Goal: Transaction & Acquisition: Purchase product/service

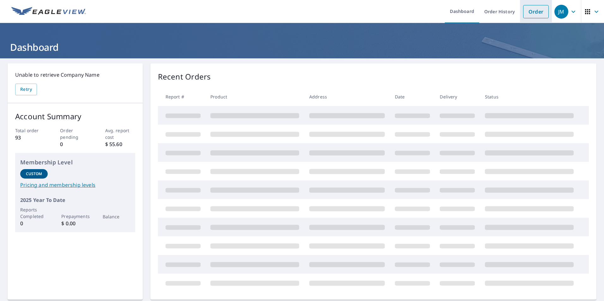
click at [531, 13] on link "Order" at bounding box center [536, 11] width 26 height 13
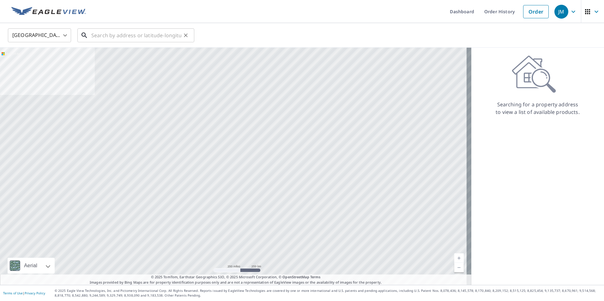
click at [107, 34] on input "text" at bounding box center [136, 36] width 90 height 18
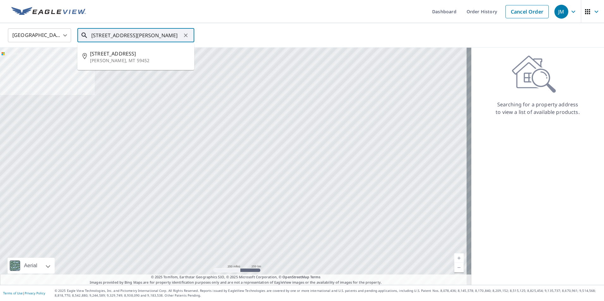
scroll to position [0, 14]
type input "[STREET_ADDRESS][PERSON_NAME]"
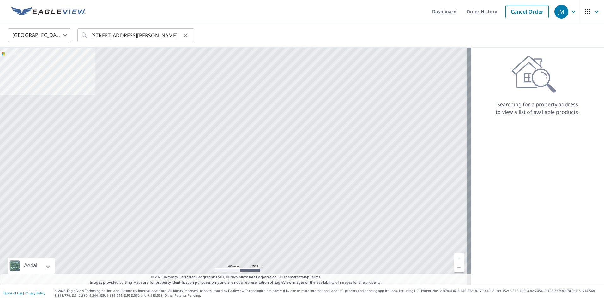
scroll to position [0, 0]
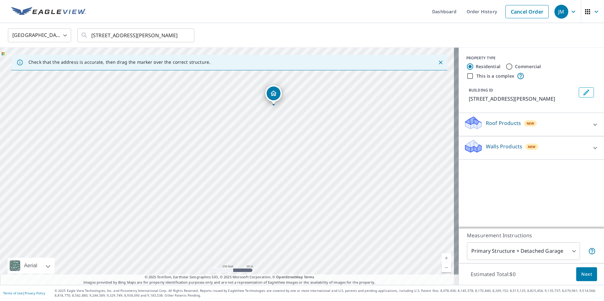
drag, startPoint x: 90, startPoint y: 119, endPoint x: 232, endPoint y: 41, distance: 161.8
click at [232, 41] on div "United States US ​ [STREET_ADDRESS][PERSON_NAME] ​ Check that the address is ac…" at bounding box center [302, 154] width 604 height 262
click at [237, 77] on div "[STREET_ADDRESS][PERSON_NAME]" at bounding box center [229, 166] width 459 height 237
drag, startPoint x: 251, startPoint y: 147, endPoint x: 162, endPoint y: 261, distance: 144.1
click at [162, 261] on div "[STREET_ADDRESS][PERSON_NAME]" at bounding box center [229, 166] width 459 height 237
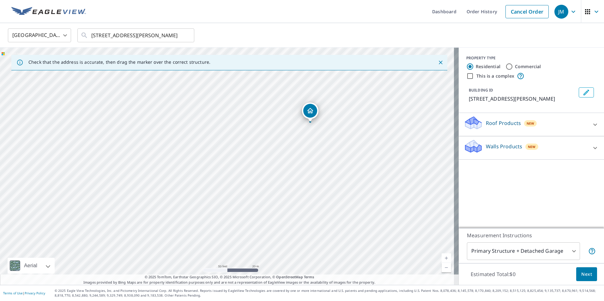
drag, startPoint x: 159, startPoint y: 146, endPoint x: 165, endPoint y: 254, distance: 108.8
click at [165, 254] on div "[STREET_ADDRESS][PERSON_NAME]" at bounding box center [229, 166] width 459 height 237
drag, startPoint x: 276, startPoint y: 155, endPoint x: 272, endPoint y: 148, distance: 7.6
click at [272, 148] on div "[STREET_ADDRESS][PERSON_NAME]" at bounding box center [229, 166] width 459 height 237
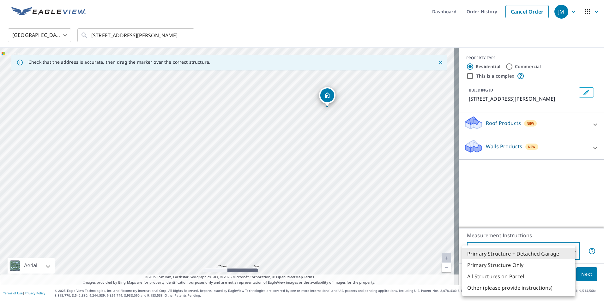
click at [569, 251] on body "JM JM Dashboard Order History Cancel Order JM [GEOGRAPHIC_DATA] [GEOGRAPHIC_DAT…" at bounding box center [302, 150] width 604 height 301
click at [502, 277] on li "All Structures on Parcel" at bounding box center [518, 276] width 113 height 11
type input "3"
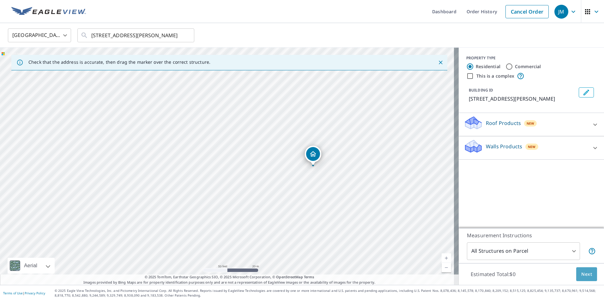
click at [584, 275] on span "Next" at bounding box center [586, 275] width 11 height 8
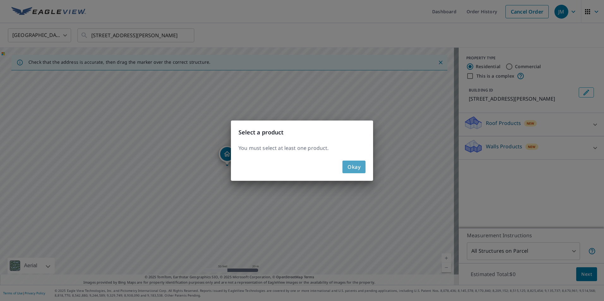
click at [354, 166] on span "Okay" at bounding box center [353, 167] width 13 height 9
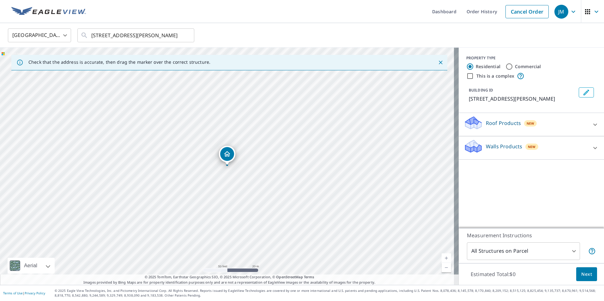
click at [471, 125] on icon at bounding box center [472, 126] width 3 height 6
click at [478, 161] on div "Walls Products New" at bounding box center [526, 166] width 124 height 18
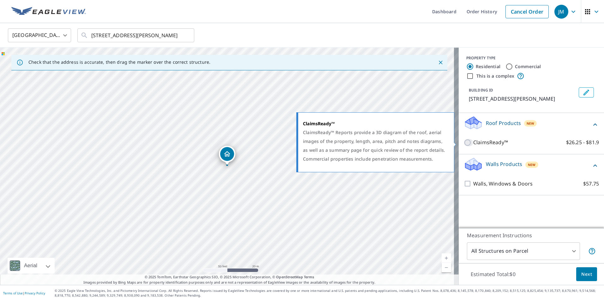
click at [464, 143] on input "ClaimsReady™ $26.25 - $81.9" at bounding box center [468, 143] width 9 height 8
checkbox input "true"
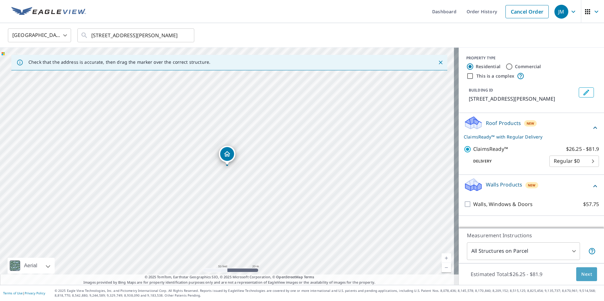
click at [581, 274] on span "Next" at bounding box center [586, 275] width 11 height 8
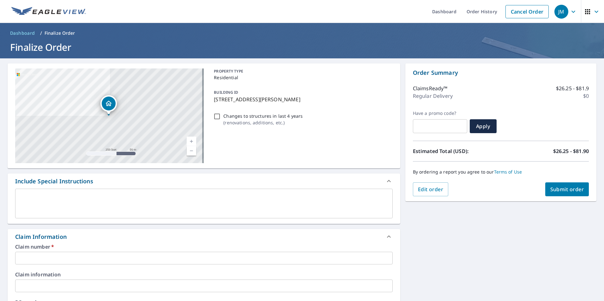
click at [79, 256] on input "text" at bounding box center [203, 258] width 377 height 13
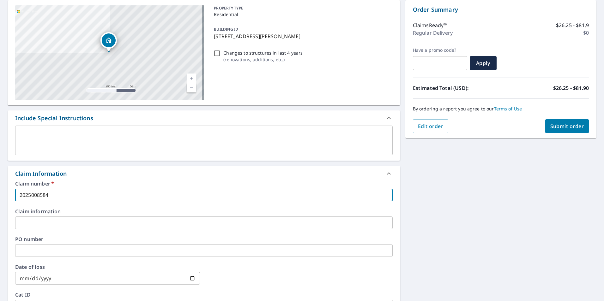
scroll to position [95, 0]
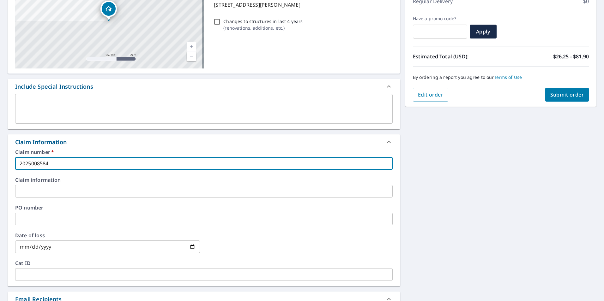
type input "2025008584"
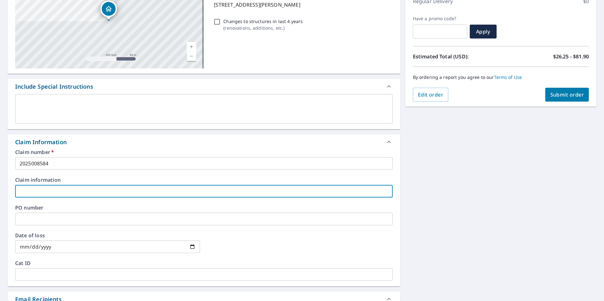
click at [61, 189] on input "text" at bounding box center [203, 191] width 377 height 13
type input "t"
type input "[PERSON_NAME]"
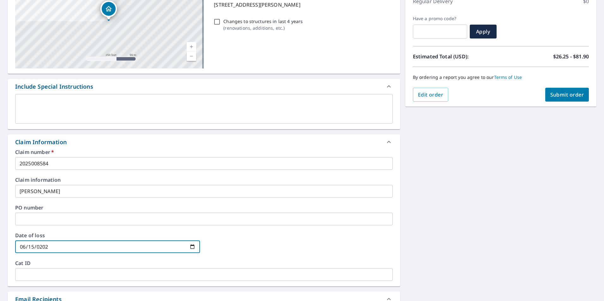
type input "[DATE]"
click at [92, 273] on input "text" at bounding box center [203, 274] width 377 height 13
click at [27, 271] on input "text" at bounding box center [203, 274] width 377 height 13
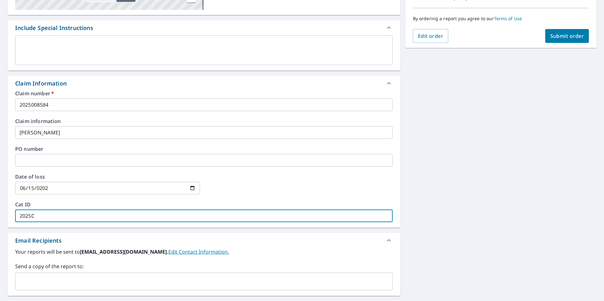
scroll to position [189, 0]
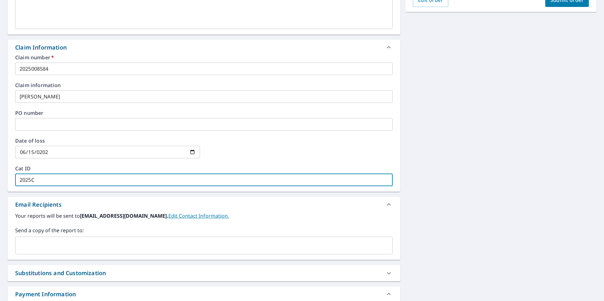
type input "2025C"
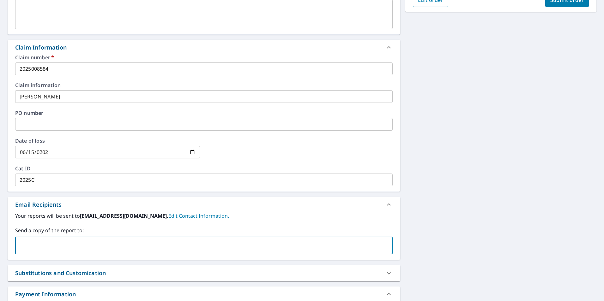
click at [53, 250] on input "text" at bounding box center [199, 246] width 362 height 12
type input "[EMAIL_ADDRESS][DOMAIN_NAME]"
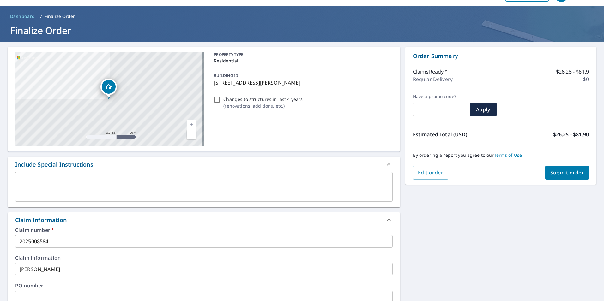
scroll to position [15, 0]
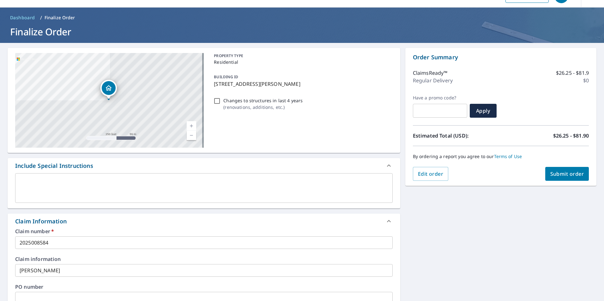
click at [555, 174] on span "Submit order" at bounding box center [567, 174] width 34 height 7
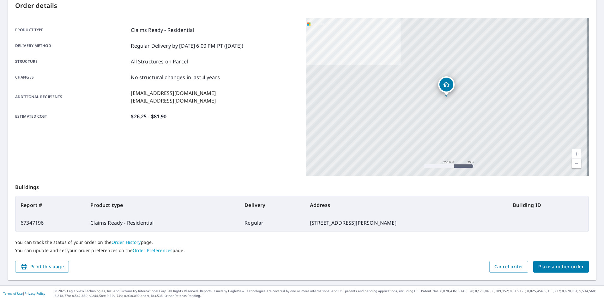
scroll to position [70, 0]
